Goal: Find specific page/section: Find specific page/section

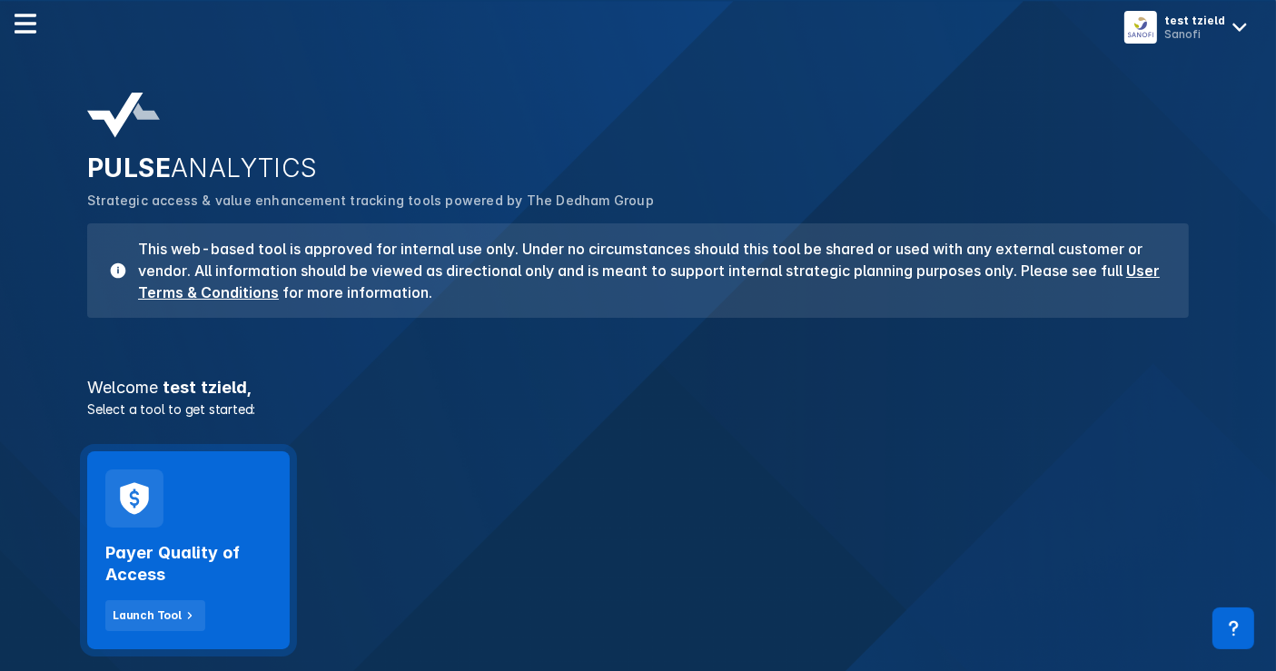
click at [247, 507] on div "Payer Quality of Access Launch Tool" at bounding box center [188, 550] width 202 height 198
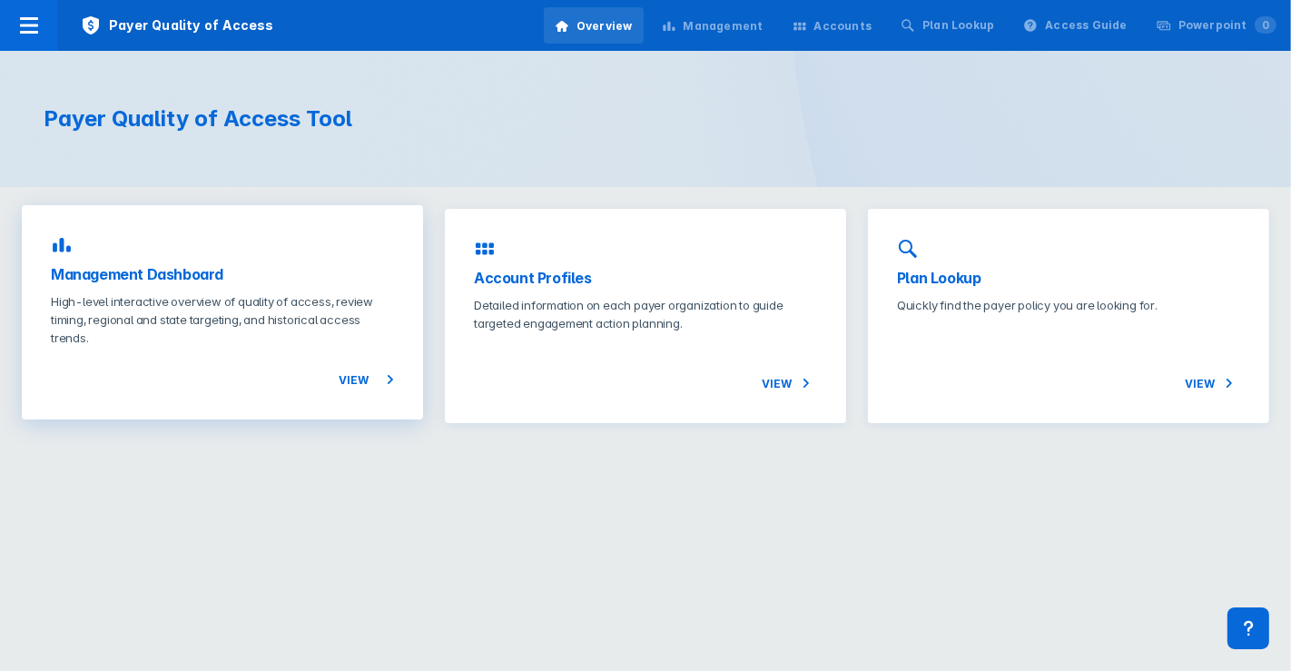
click at [213, 313] on p "High-level interactive overview of quality of access, review timing, regional a…" at bounding box center [222, 319] width 343 height 54
